Goal: Transaction & Acquisition: Purchase product/service

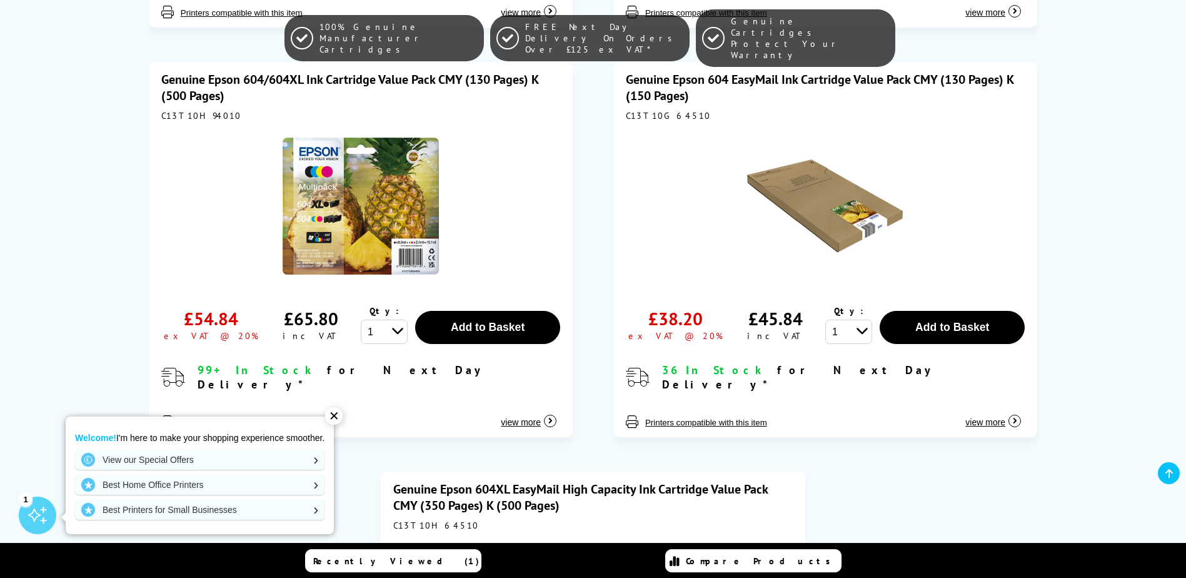
scroll to position [625, 0]
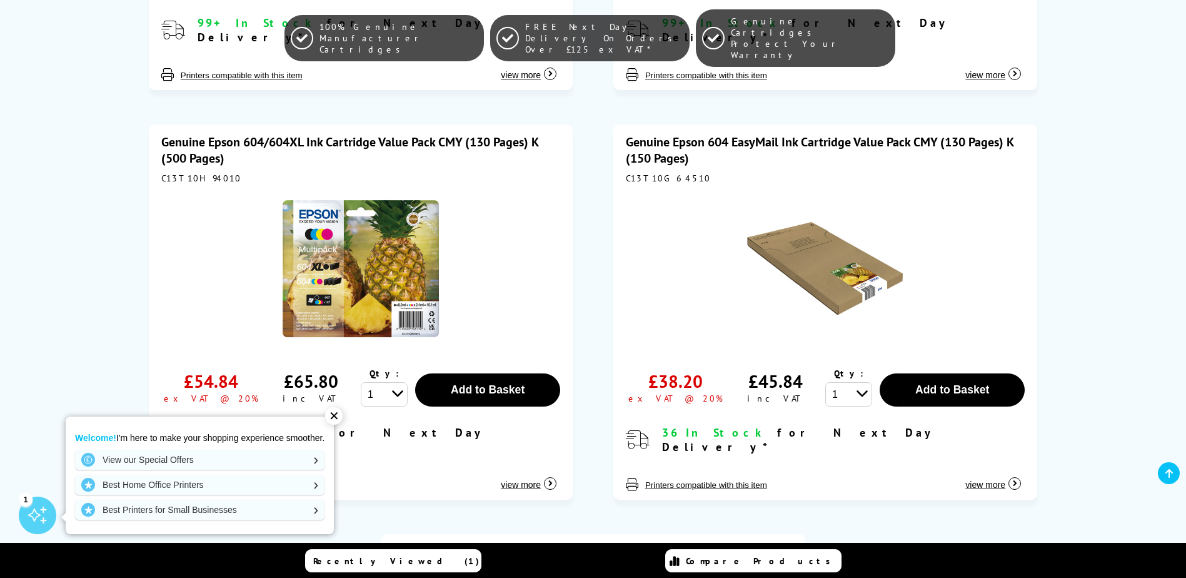
click at [966, 134] on link "Genuine Epson 604 EasyMail Ink Cartridge Value Pack CMY (130 Pages) K (150 Page…" at bounding box center [820, 150] width 388 height 33
